Goal: Contribute content

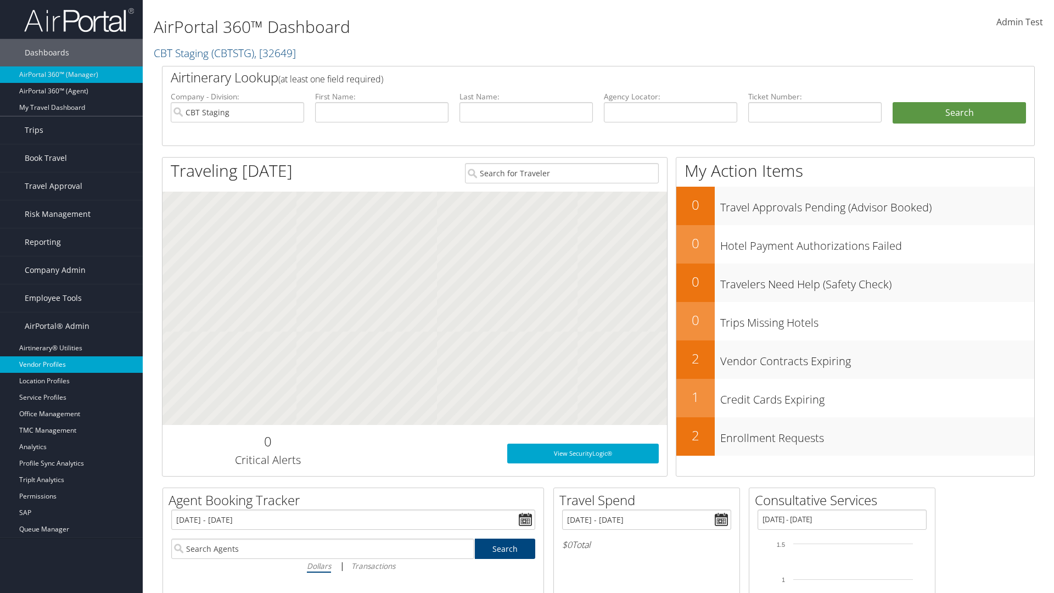
click at [71, 365] on link "Vendor Profiles" at bounding box center [71, 364] width 143 height 16
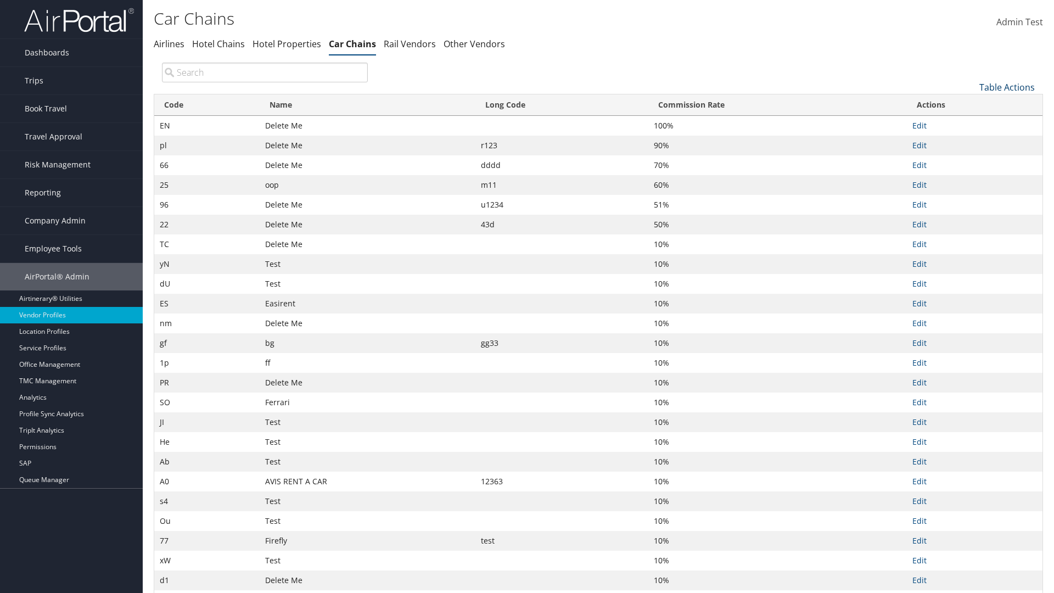
click at [1007, 87] on link "Table Actions" at bounding box center [1007, 87] width 55 height 12
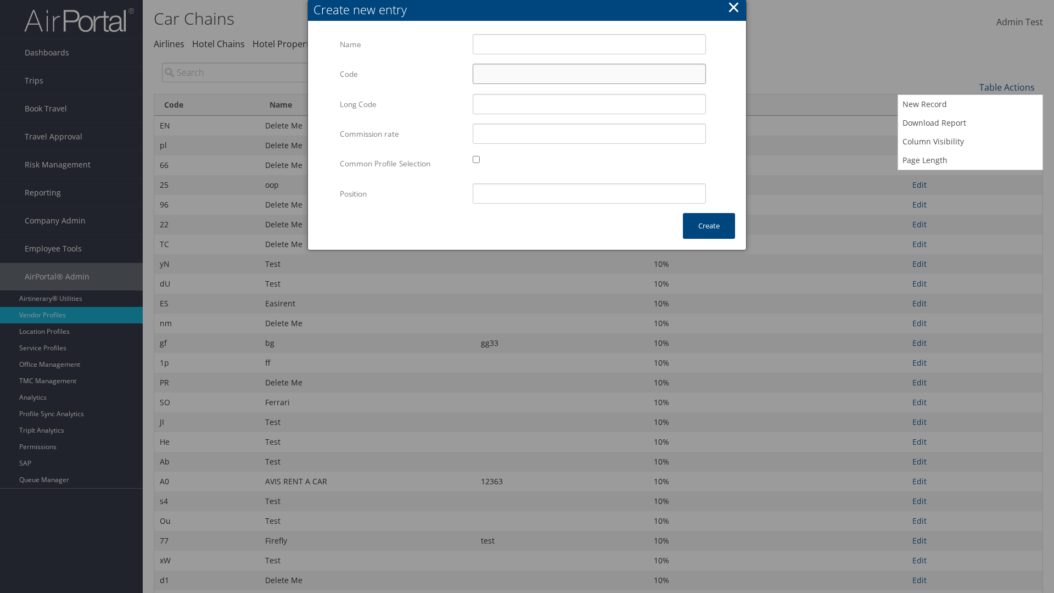
click at [589, 74] on input "Code" at bounding box center [589, 74] width 233 height 20
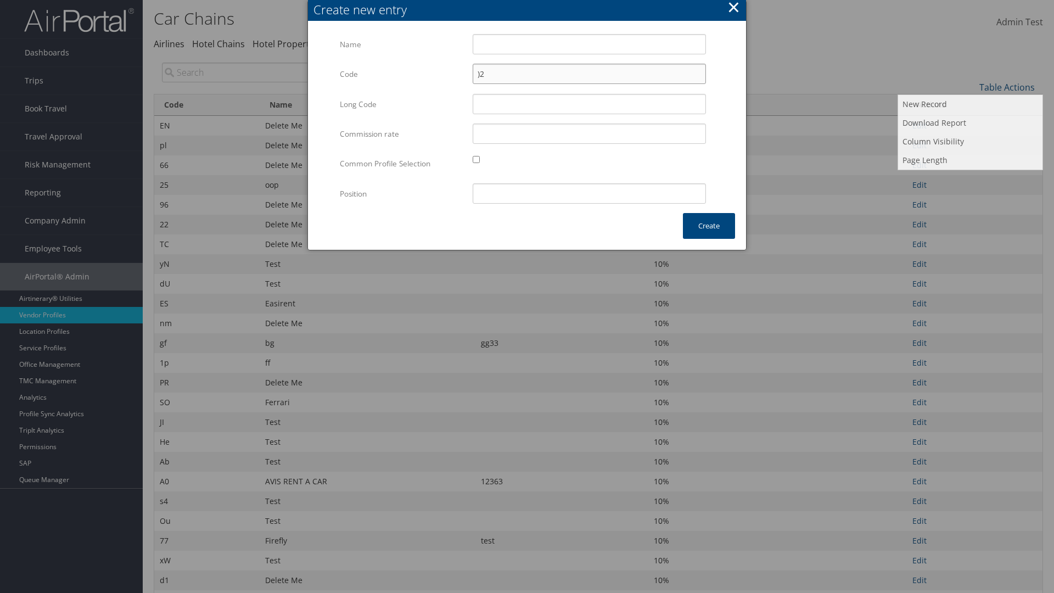
type input ")2"
click at [589, 44] on input "Test" at bounding box center [589, 44] width 233 height 20
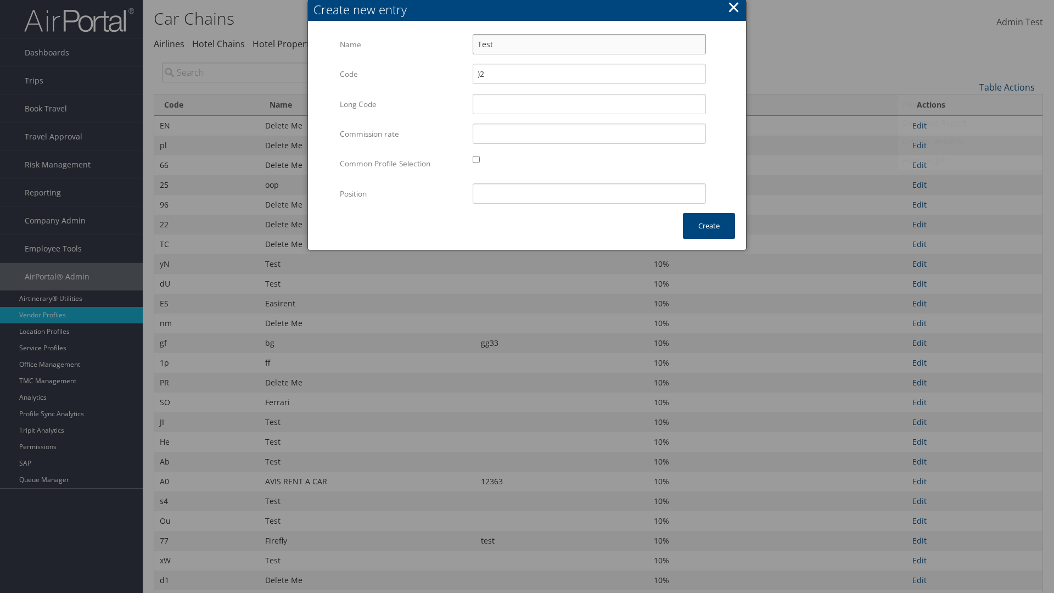
type input "Test"
type input "test"
type input ")2"
type input "test"
click at [709, 226] on button "Create" at bounding box center [709, 226] width 52 height 26
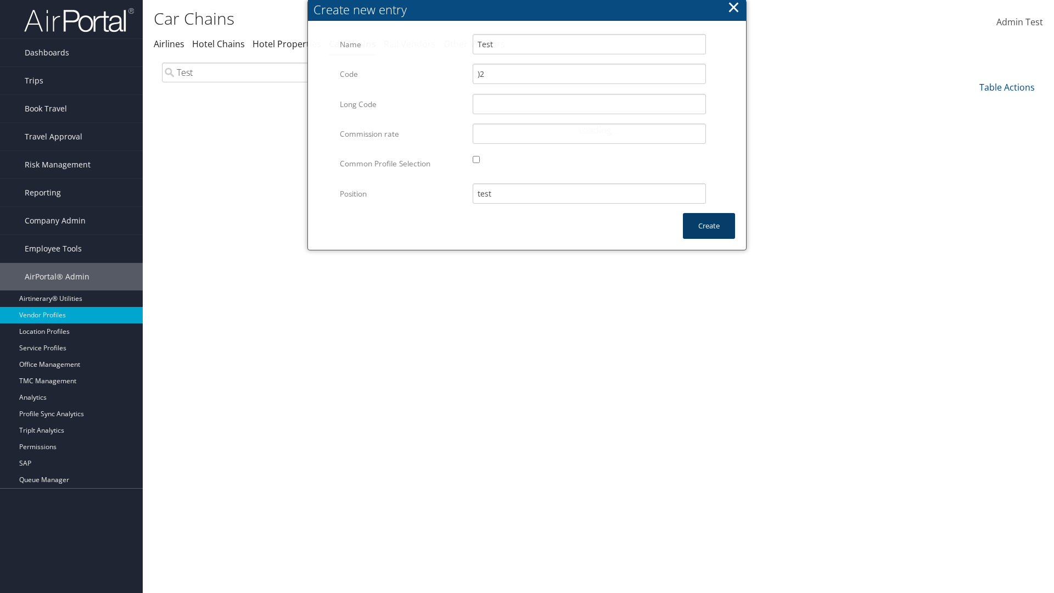
scroll to position [81, 0]
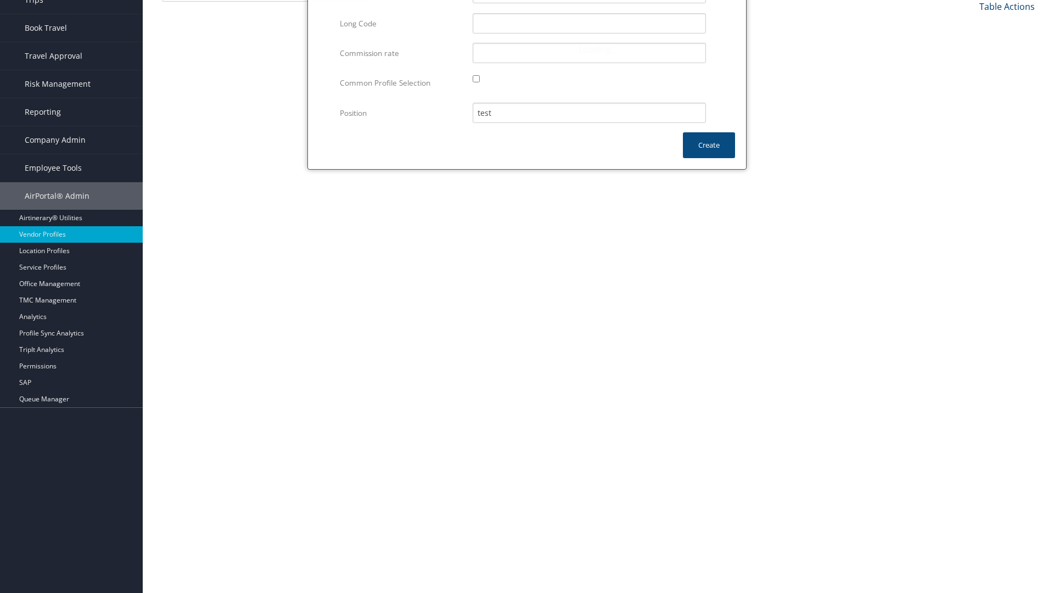
type input "Test"
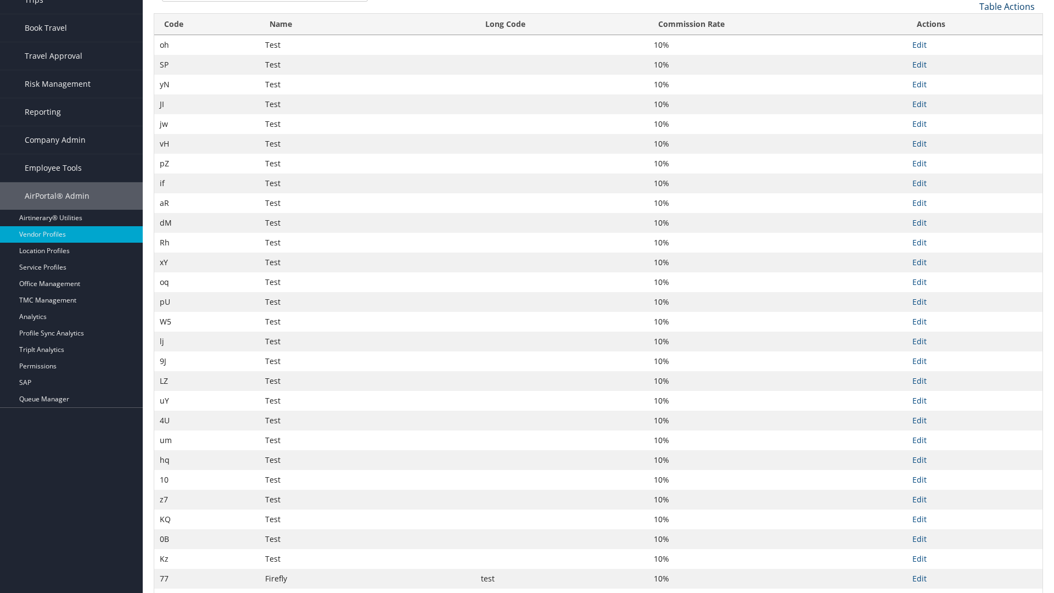
click at [1007, 6] on link "Table Actions" at bounding box center [1007, 7] width 55 height 12
click at [970, 60] on link "Column Visibility" at bounding box center [971, 61] width 144 height 19
click at [970, 24] on link "Code" at bounding box center [971, 24] width 144 height 19
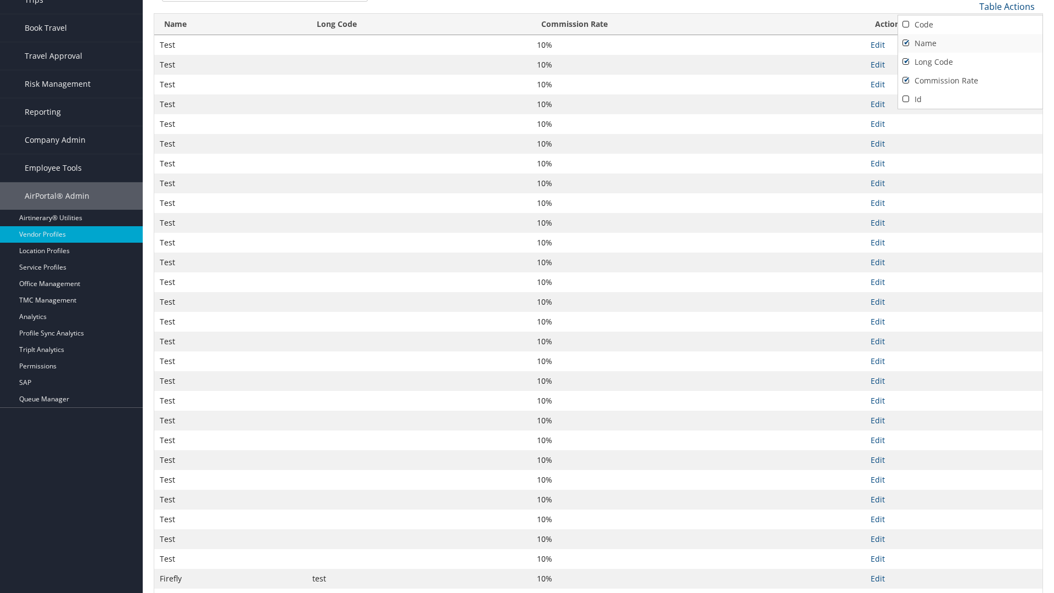
click at [970, 43] on link "Name" at bounding box center [971, 43] width 144 height 19
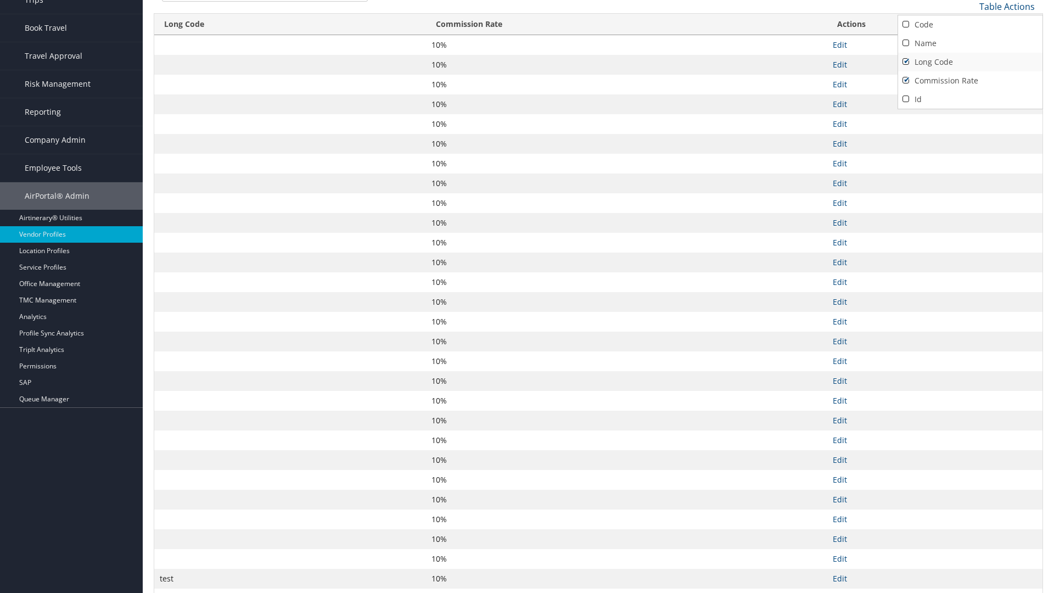
click at [970, 62] on link "Long Code" at bounding box center [971, 62] width 144 height 19
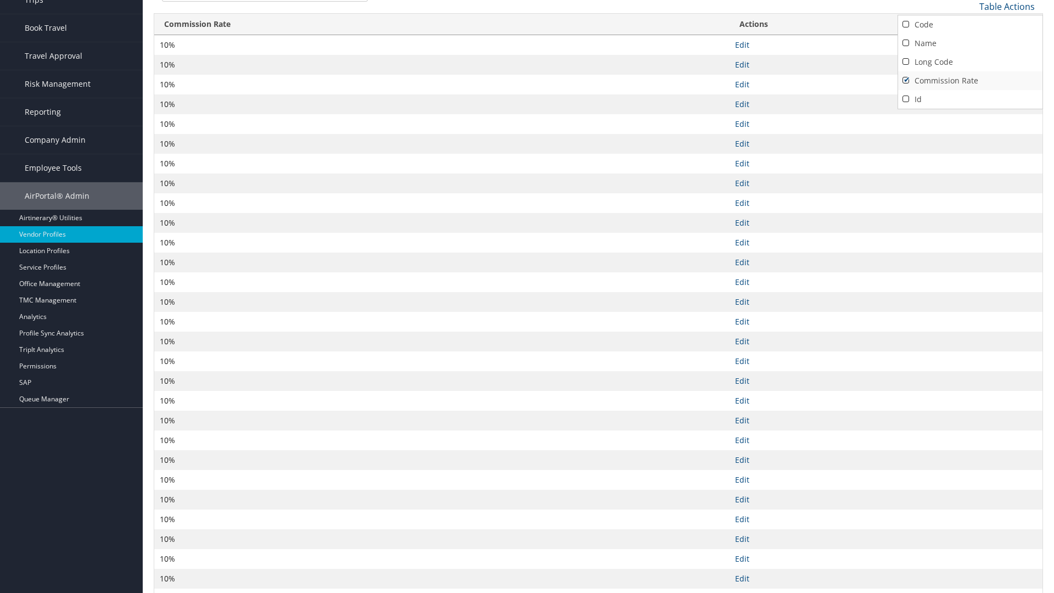
click at [970, 80] on link "Commission Rate" at bounding box center [971, 80] width 144 height 19
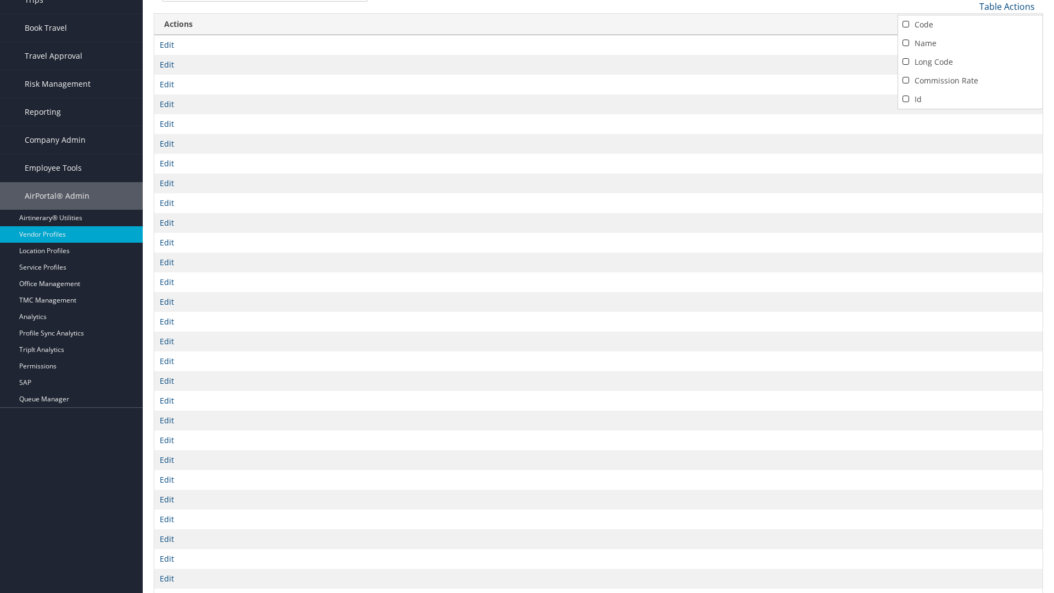
click at [527, 297] on div at bounding box center [527, 296] width 1054 height 593
click at [1007, 6] on link "Table Actions" at bounding box center [1007, 7] width 55 height 12
